Goal: Task Accomplishment & Management: Manage account settings

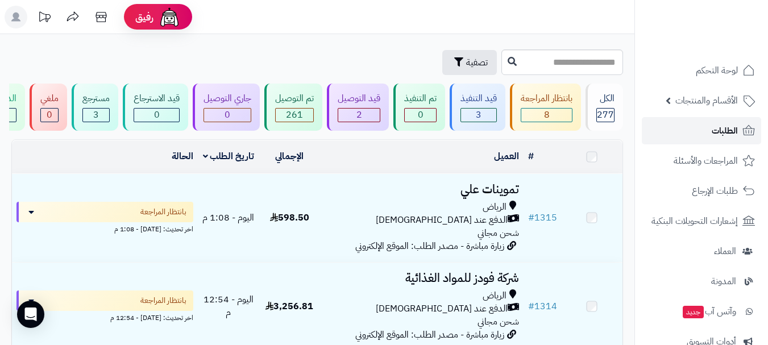
click at [678, 128] on link "الطلبات" at bounding box center [700, 130] width 119 height 27
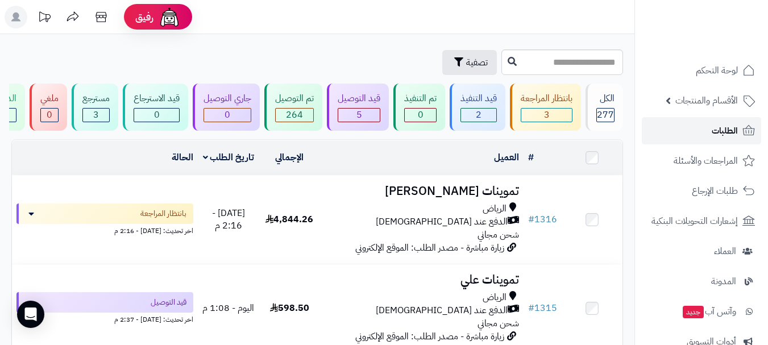
click at [685, 135] on link "الطلبات" at bounding box center [700, 130] width 119 height 27
click at [241, 62] on div "تصفية" at bounding box center [254, 62] width 487 height 25
click at [718, 134] on span "الطلبات" at bounding box center [724, 131] width 26 height 16
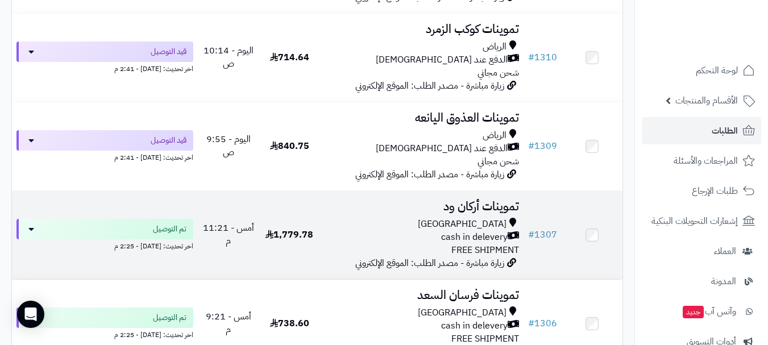
scroll to position [682, 0]
